Goal: Information Seeking & Learning: Check status

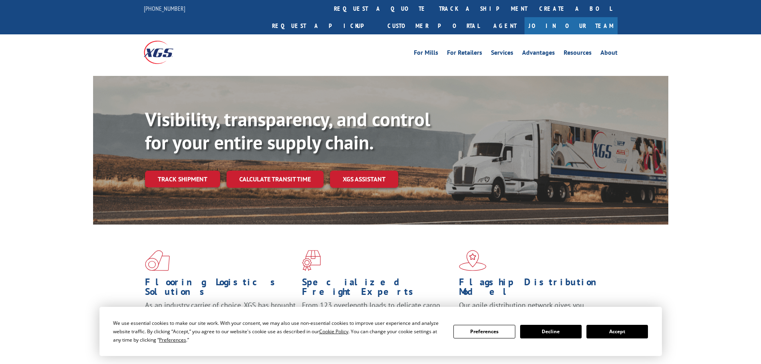
click at [621, 329] on button "Accept" at bounding box center [618, 332] width 62 height 14
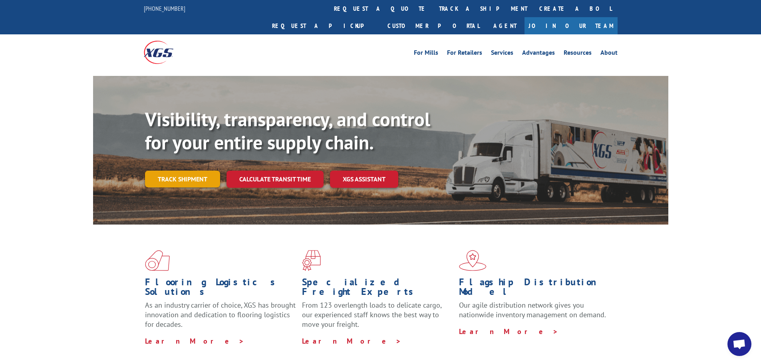
click at [165, 171] on link "Track shipment" at bounding box center [182, 179] width 75 height 17
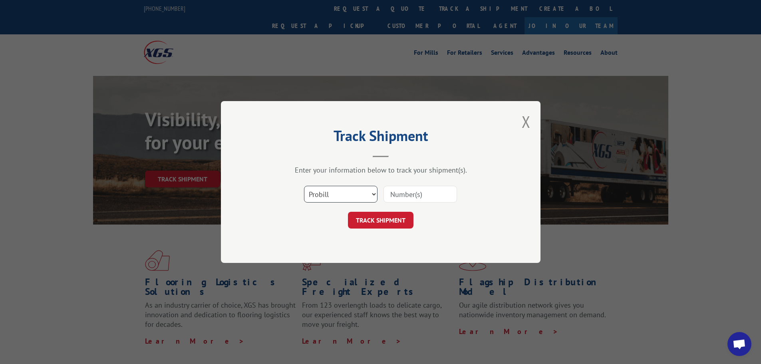
click at [347, 195] on select "Select category... Probill BOL PO" at bounding box center [341, 194] width 74 height 17
select select "bol"
click at [304, 186] on select "Select category... Probill BOL PO" at bounding box center [341, 194] width 74 height 17
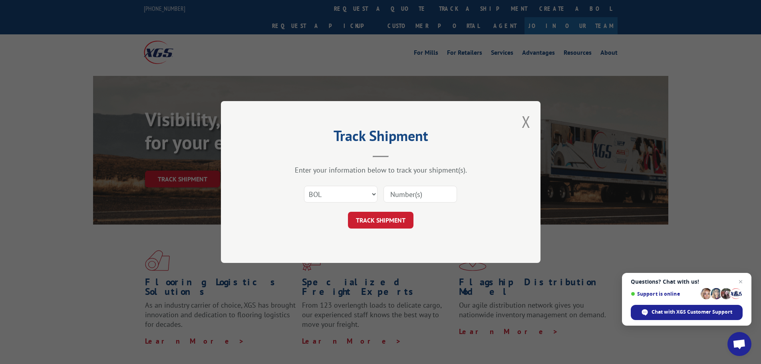
click at [400, 193] on input at bounding box center [421, 194] width 74 height 17
paste input "449407"
type input "449407"
click at [389, 221] on button "TRACK SHIPMENT" at bounding box center [381, 220] width 66 height 17
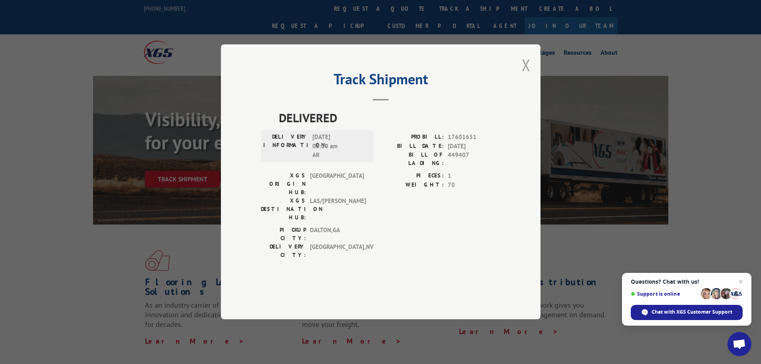
click at [524, 76] on button "Close modal" at bounding box center [526, 64] width 9 height 21
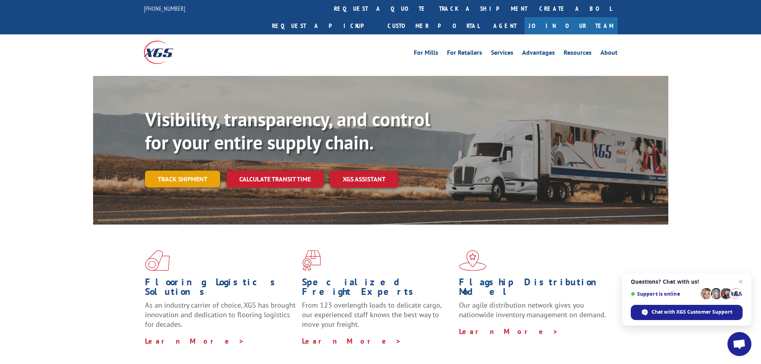
click at [181, 171] on link "Track shipment" at bounding box center [182, 179] width 75 height 17
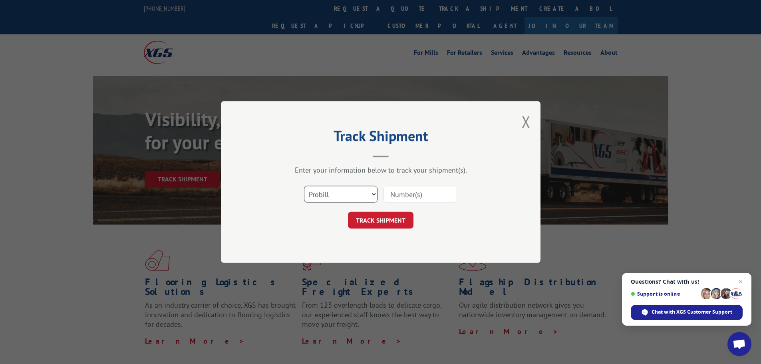
click at [335, 201] on select "Select category... Probill BOL PO" at bounding box center [341, 194] width 74 height 17
select select "bol"
click at [304, 186] on select "Select category... Probill BOL PO" at bounding box center [341, 194] width 74 height 17
click at [423, 198] on input at bounding box center [421, 194] width 74 height 17
paste input "6046302"
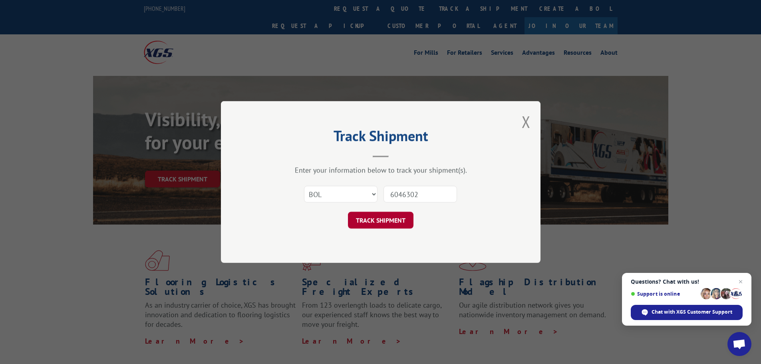
type input "6046302"
click at [369, 218] on button "TRACK SHIPMENT" at bounding box center [381, 220] width 66 height 17
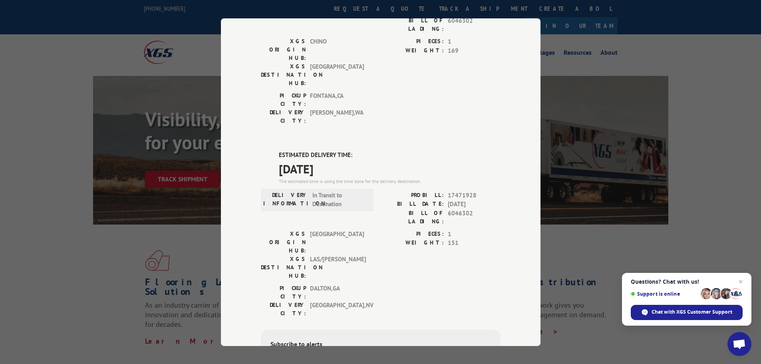
scroll to position [160, 0]
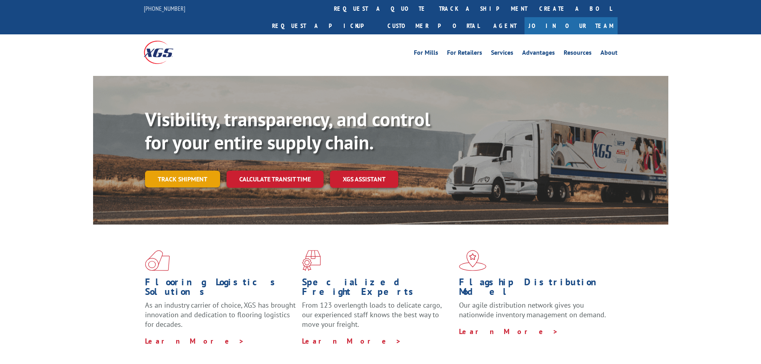
click at [188, 171] on link "Track shipment" at bounding box center [182, 179] width 75 height 17
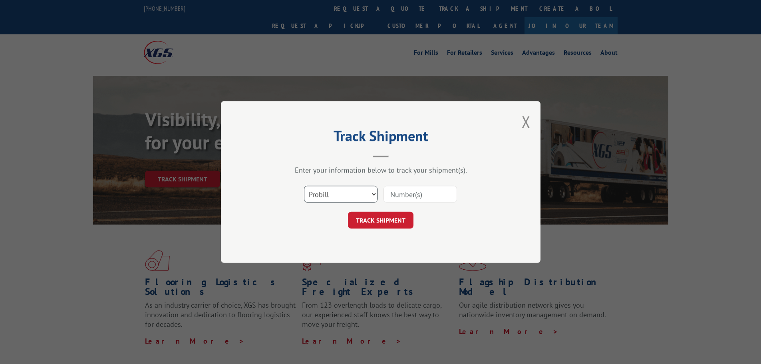
click at [313, 192] on select "Select category... Probill BOL PO" at bounding box center [341, 194] width 74 height 17
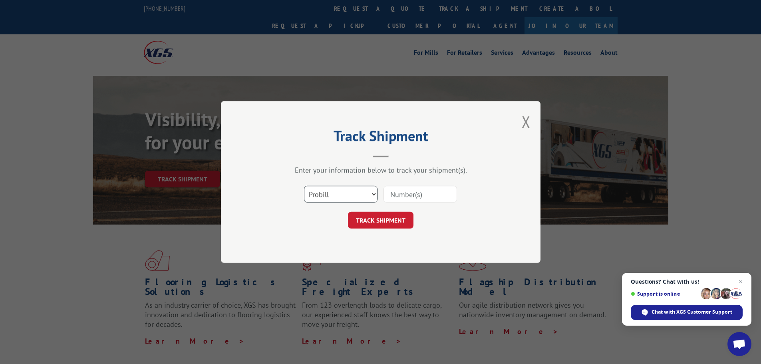
select select "bol"
click at [304, 186] on select "Select category... Probill BOL PO" at bounding box center [341, 194] width 74 height 17
click at [398, 199] on input at bounding box center [421, 194] width 74 height 17
paste input "6024153"
type input "6024153"
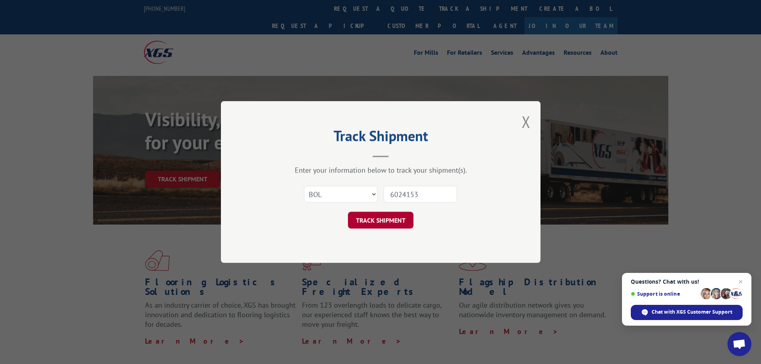
click at [384, 220] on button "TRACK SHIPMENT" at bounding box center [381, 220] width 66 height 17
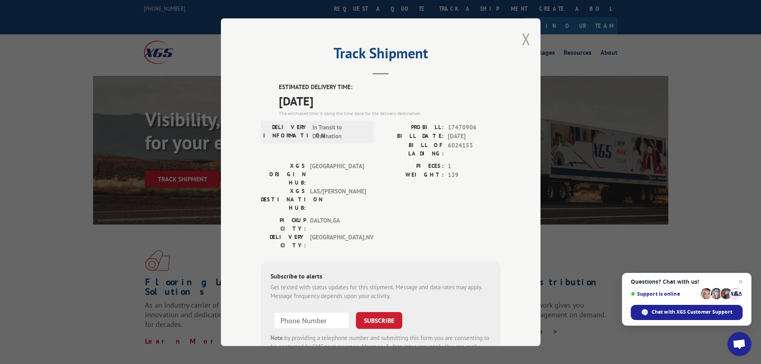
click at [522, 42] on button "Close modal" at bounding box center [526, 38] width 9 height 21
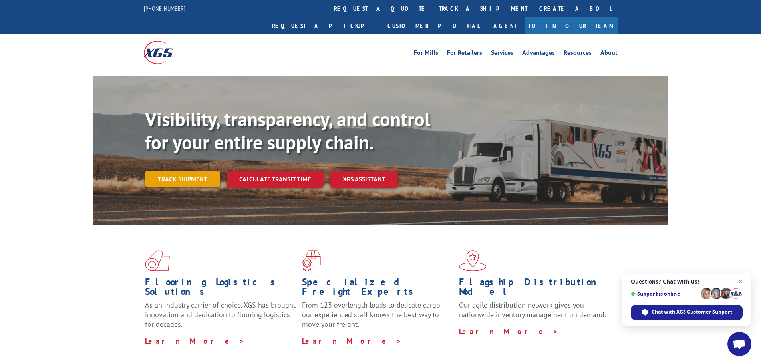
click at [162, 171] on link "Track shipment" at bounding box center [182, 179] width 75 height 17
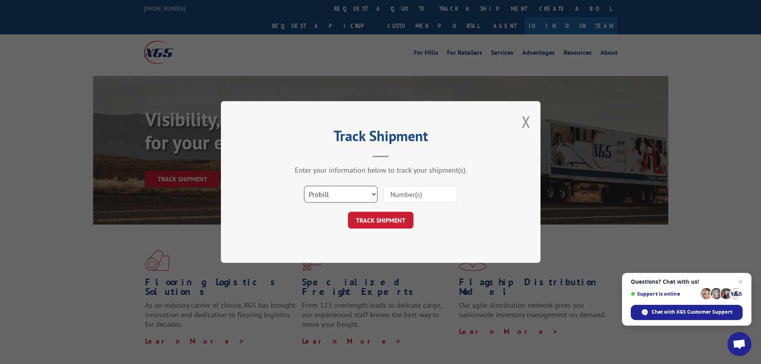
click at [347, 188] on select "Select category... Probill BOL PO" at bounding box center [341, 194] width 74 height 17
select select "bol"
click at [304, 186] on select "Select category... Probill BOL PO" at bounding box center [341, 194] width 74 height 17
click at [403, 195] on input at bounding box center [421, 194] width 74 height 17
paste input "6046302"
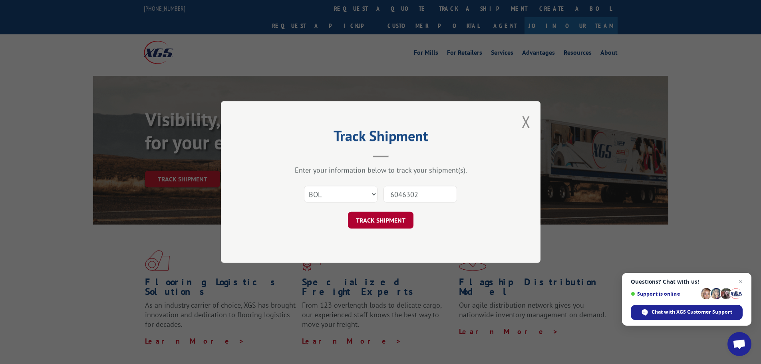
type input "6046302"
click at [370, 223] on button "TRACK SHIPMENT" at bounding box center [381, 220] width 66 height 17
